Goal: Find specific page/section: Find specific page/section

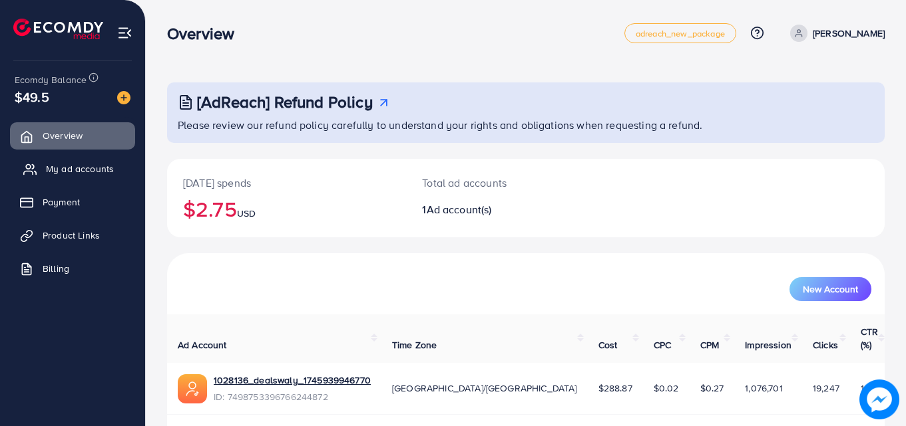
click at [81, 177] on link "My ad accounts" at bounding box center [72, 169] width 125 height 27
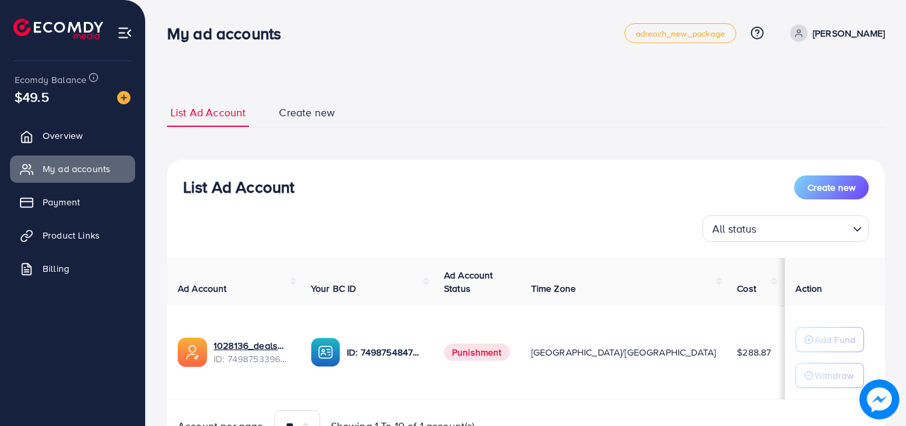
scroll to position [69, 0]
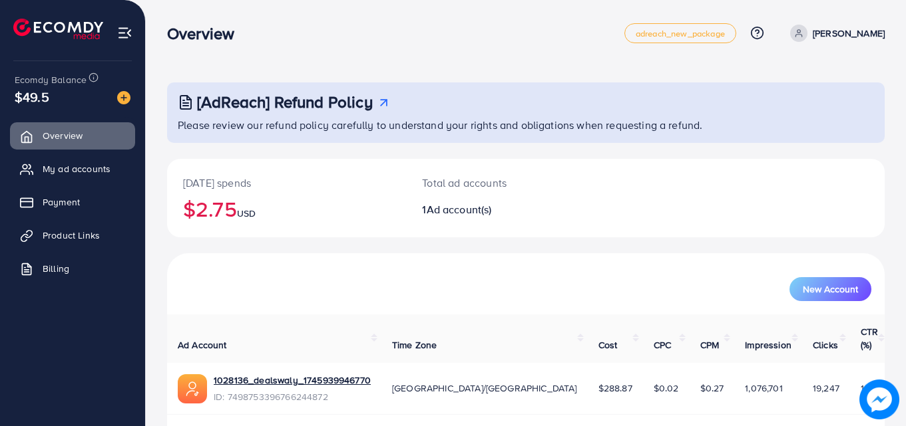
scroll to position [31, 0]
